Goal: Transaction & Acquisition: Purchase product/service

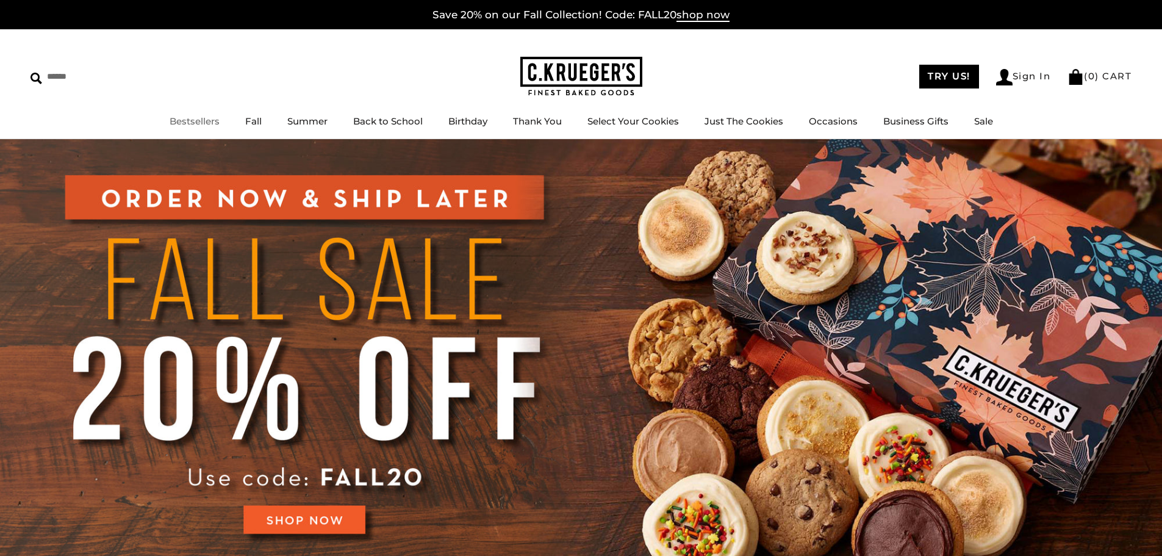
click at [185, 120] on link "Bestsellers" at bounding box center [195, 121] width 50 height 12
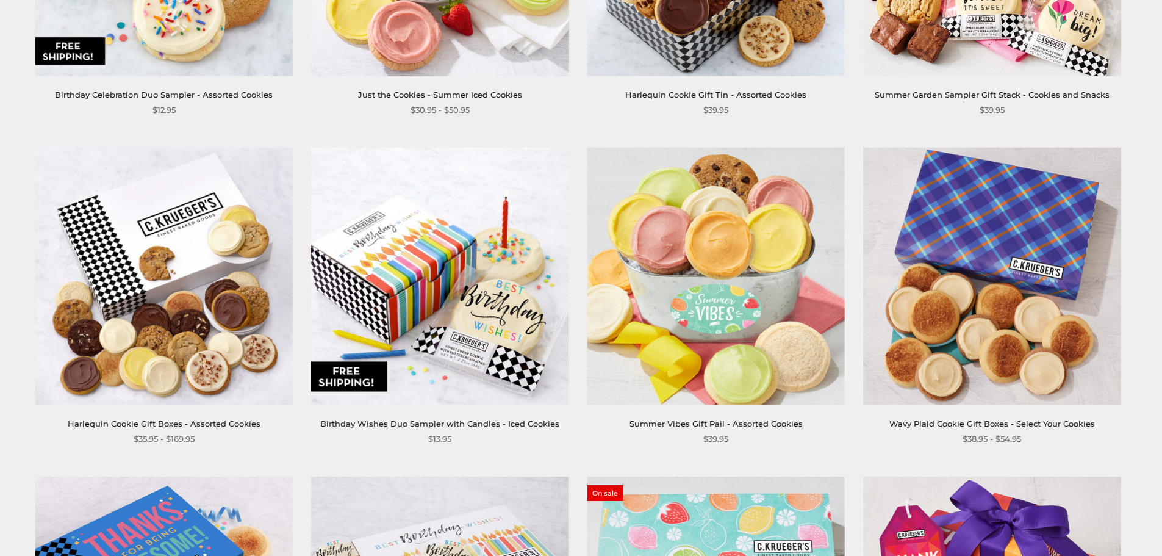
scroll to position [1464, 0]
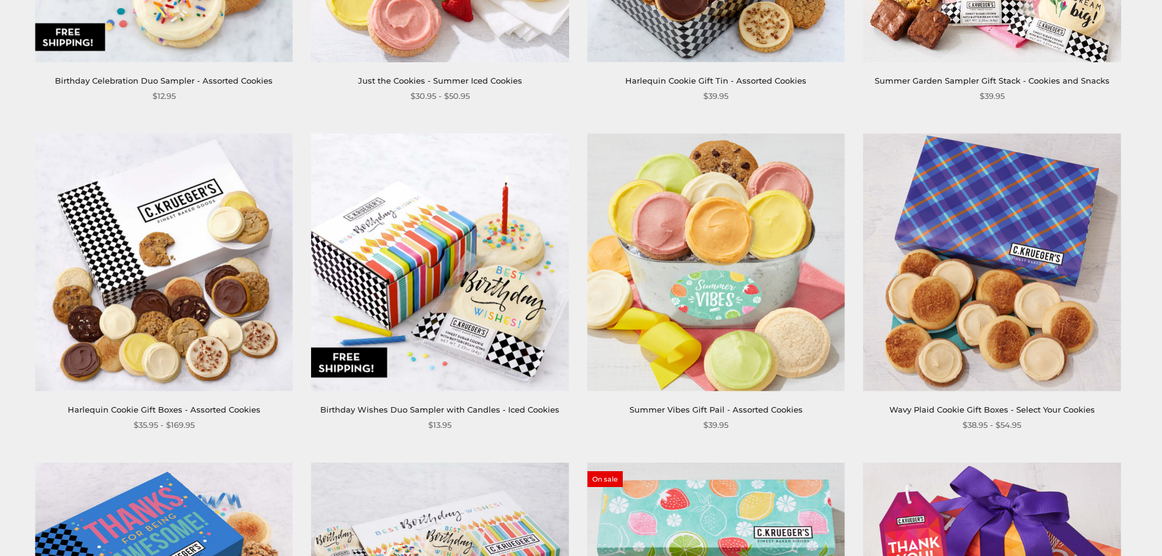
click at [164, 408] on link "Harlequin Cookie Gift Boxes - Assorted Cookies" at bounding box center [164, 409] width 193 height 10
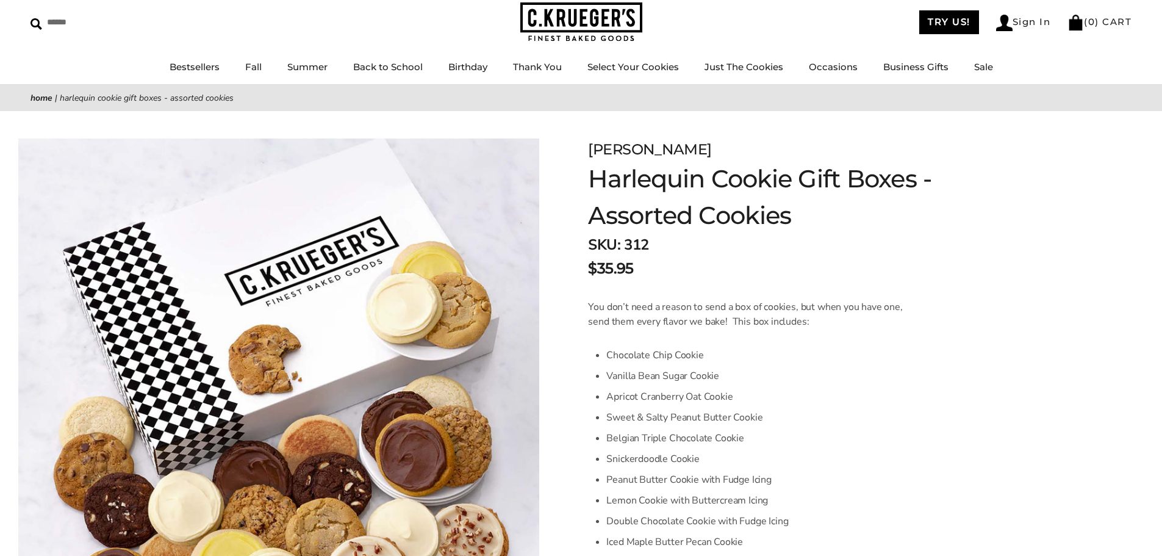
scroll to position [244, 0]
